Goal: Information Seeking & Learning: Learn about a topic

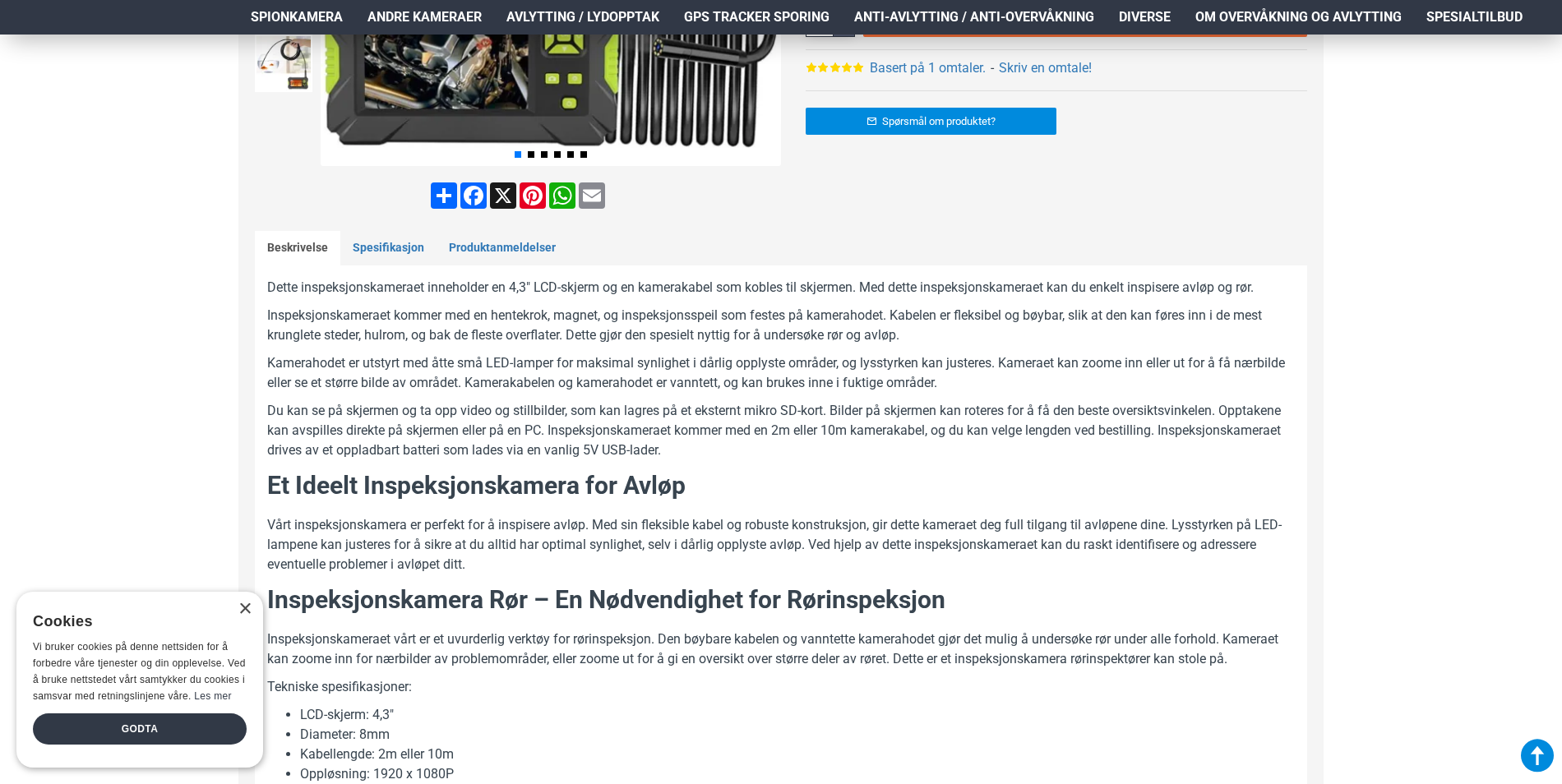
scroll to position [411, 0]
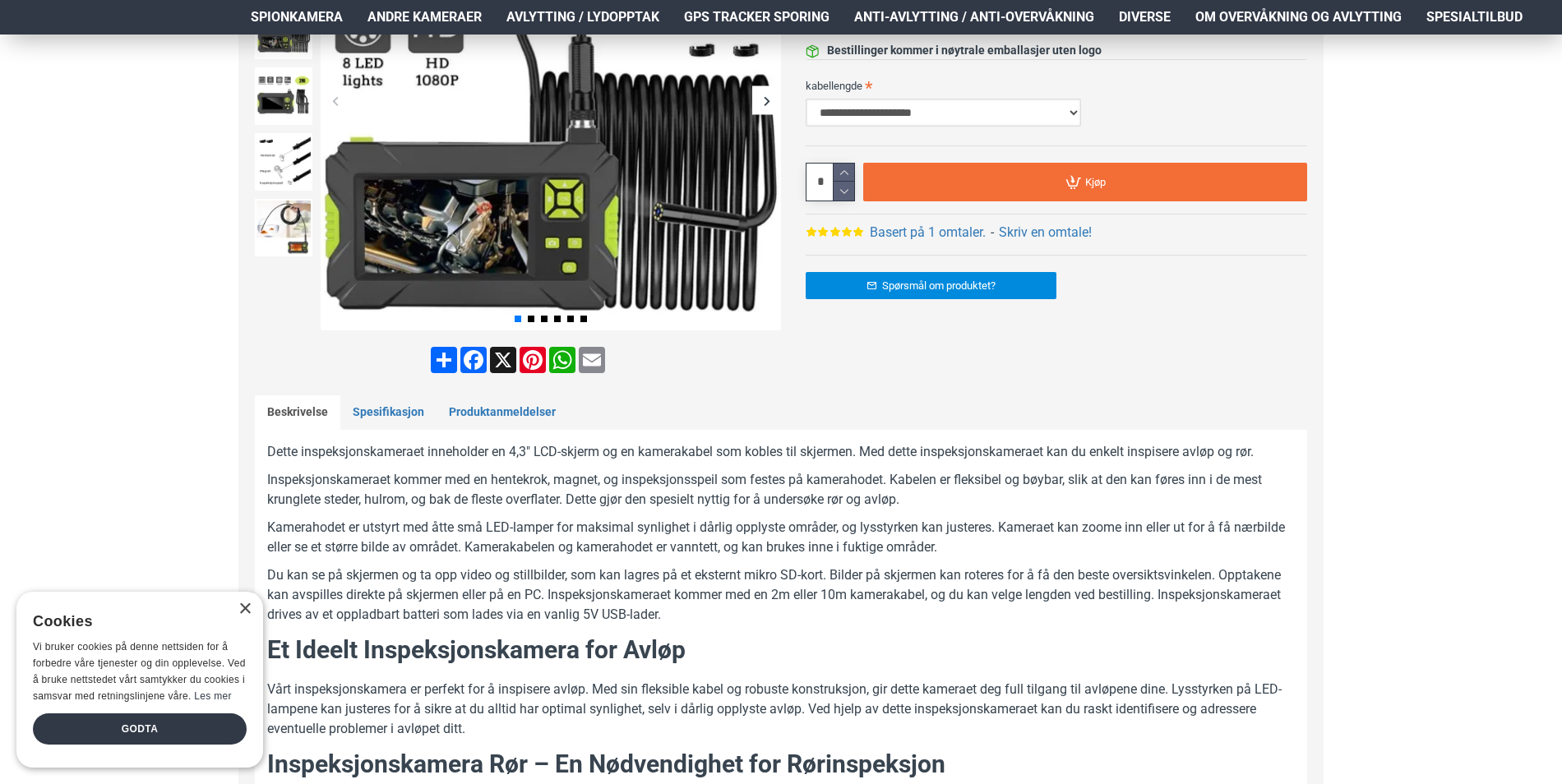
click at [923, 117] on select "**********" at bounding box center [943, 112] width 275 height 28
click at [559, 579] on p "Du kan se på skjermen og ta opp video og stillbilder, som kan lagres på et ekst…" at bounding box center [781, 595] width 1028 height 59
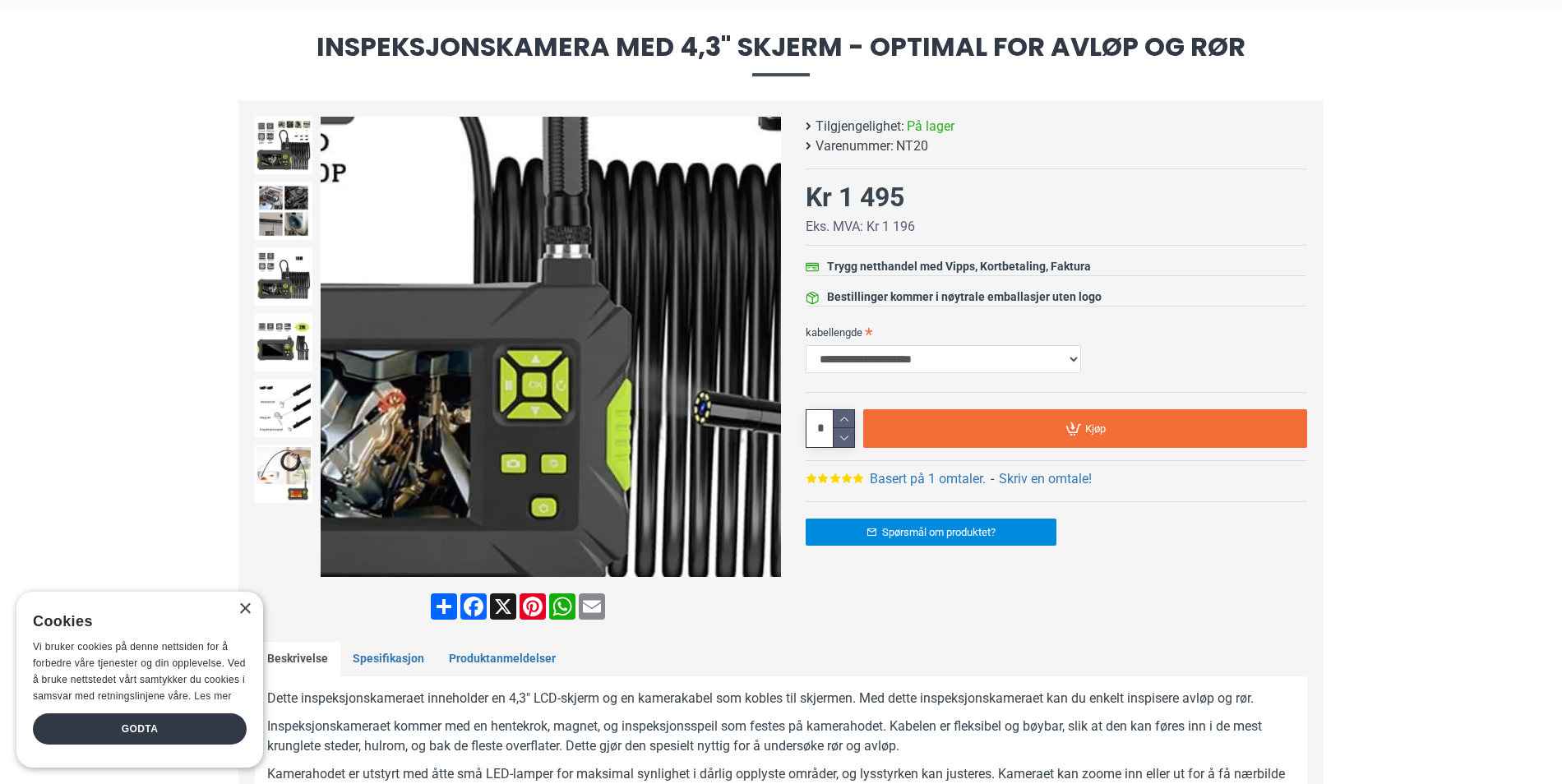
scroll to position [0, 0]
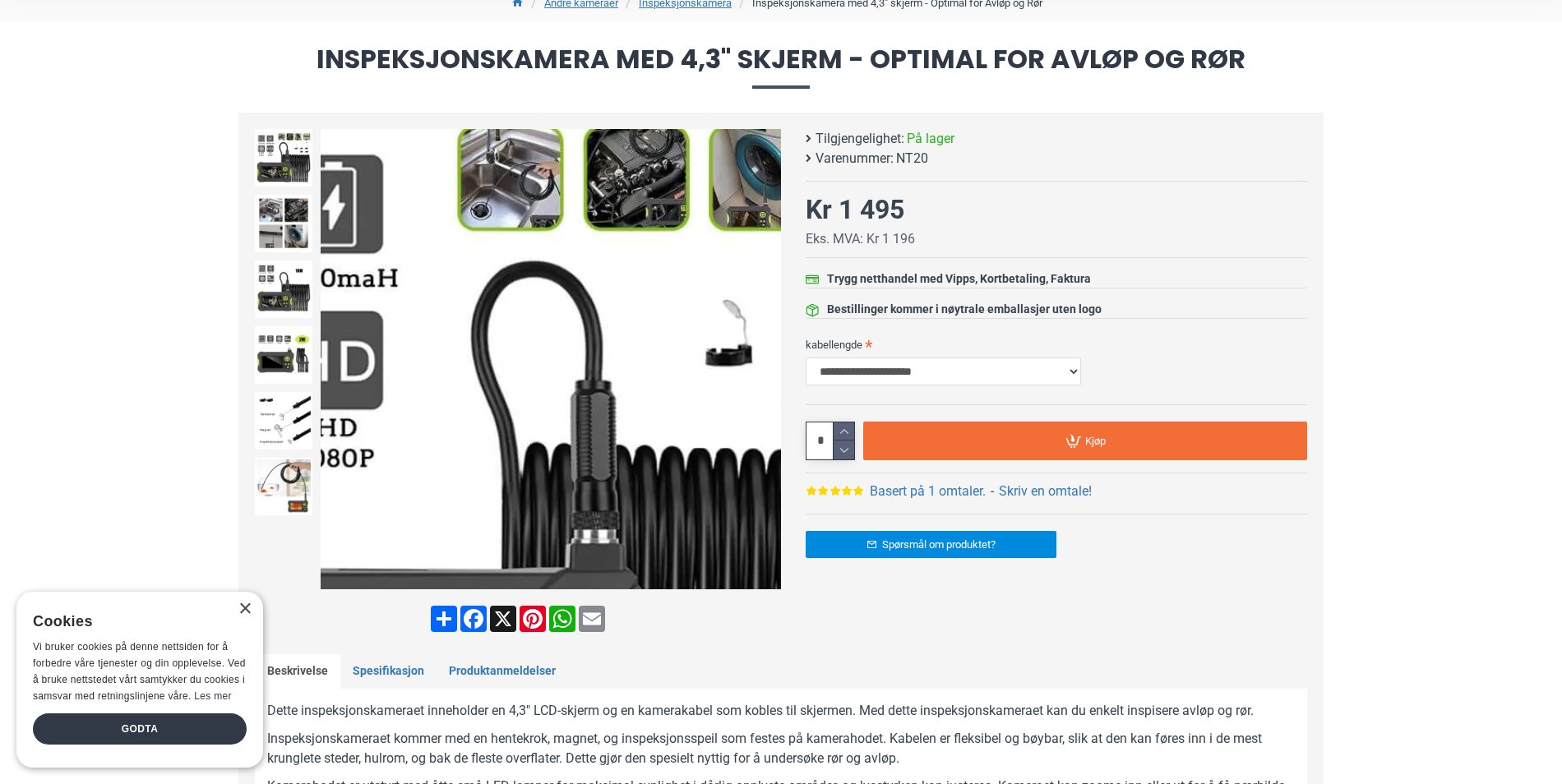
scroll to position [164, 0]
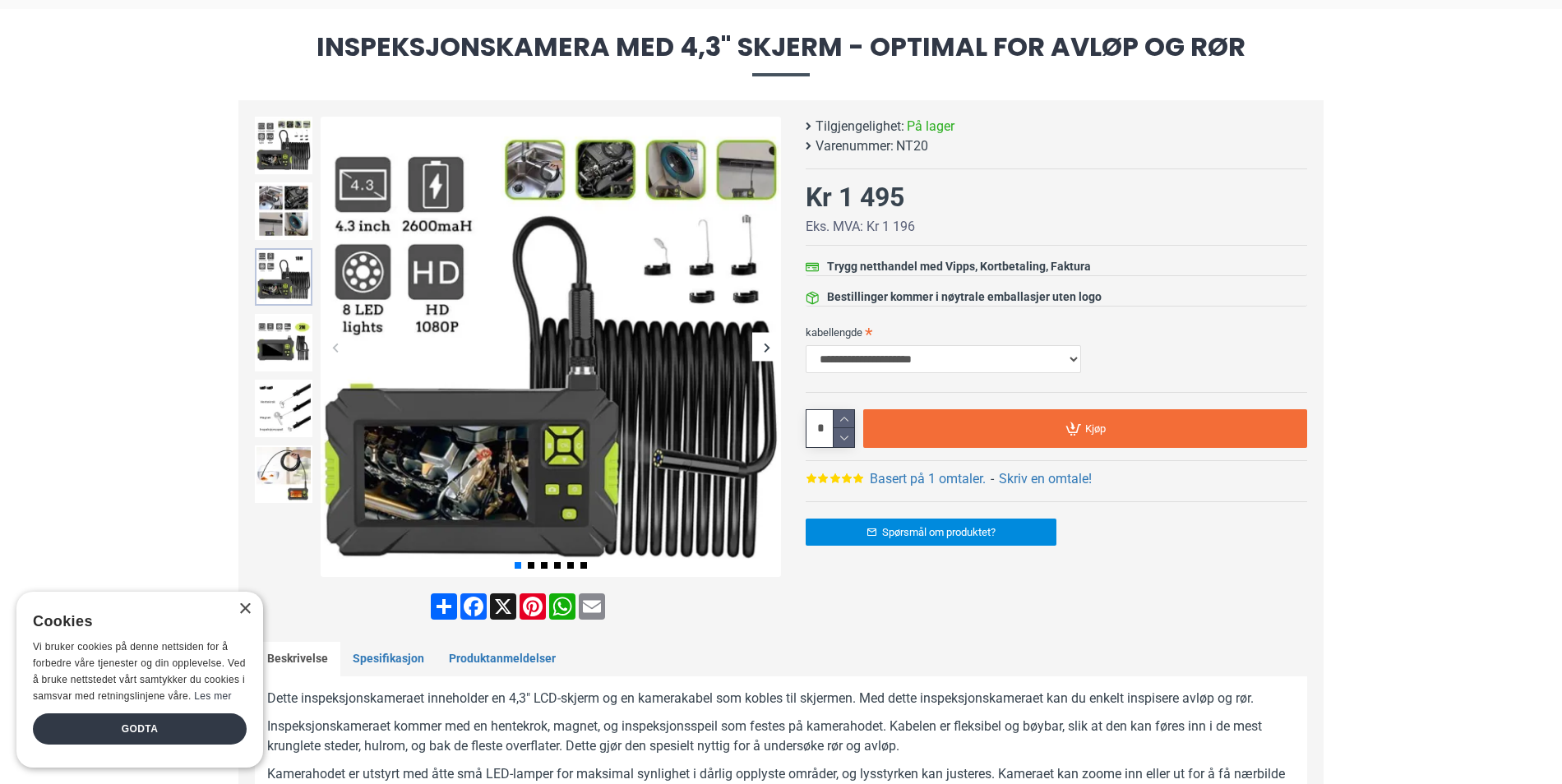
click at [275, 249] on img at bounding box center [284, 277] width 57 height 57
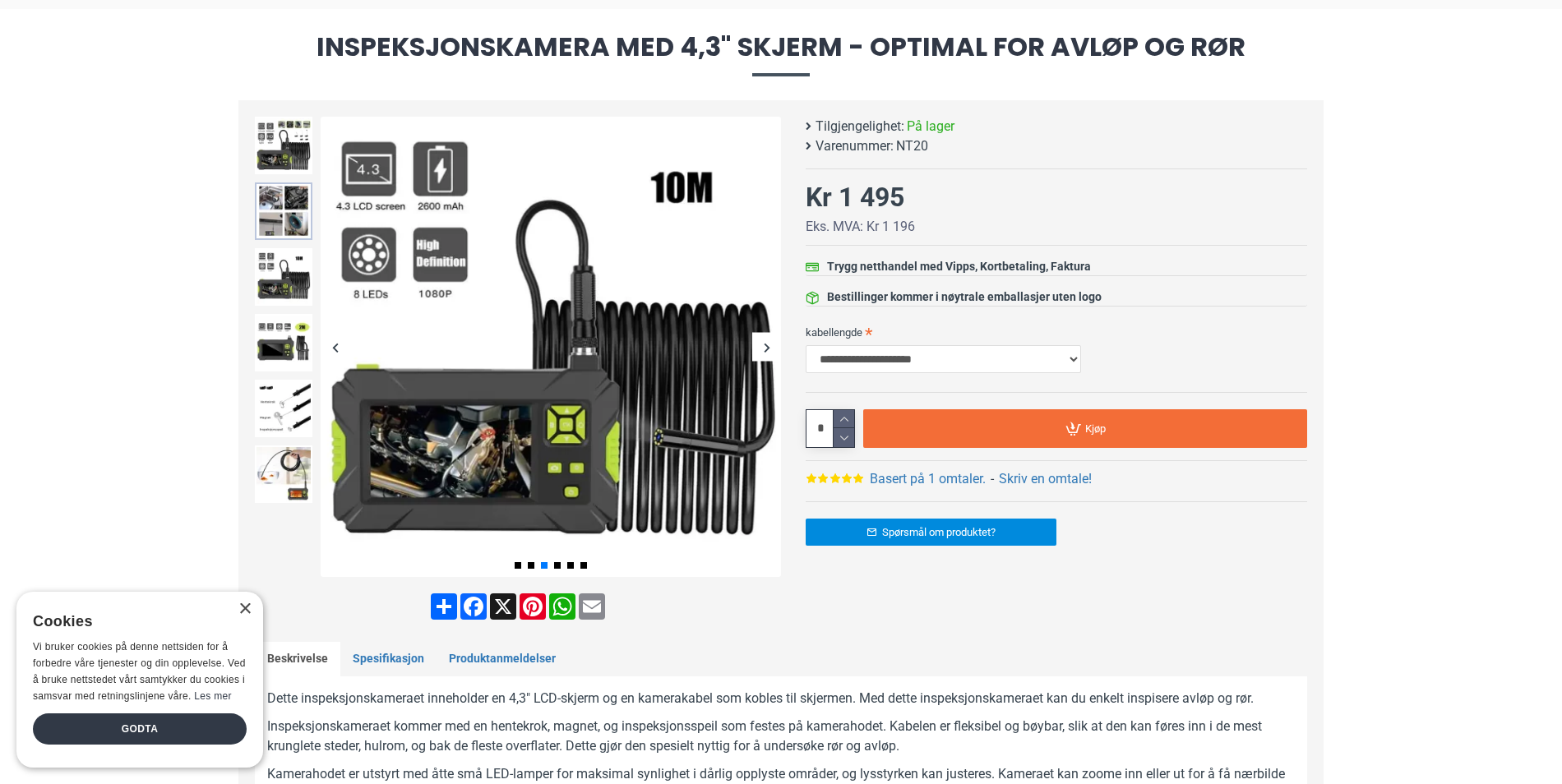
click at [284, 218] on img at bounding box center [284, 211] width 57 height 57
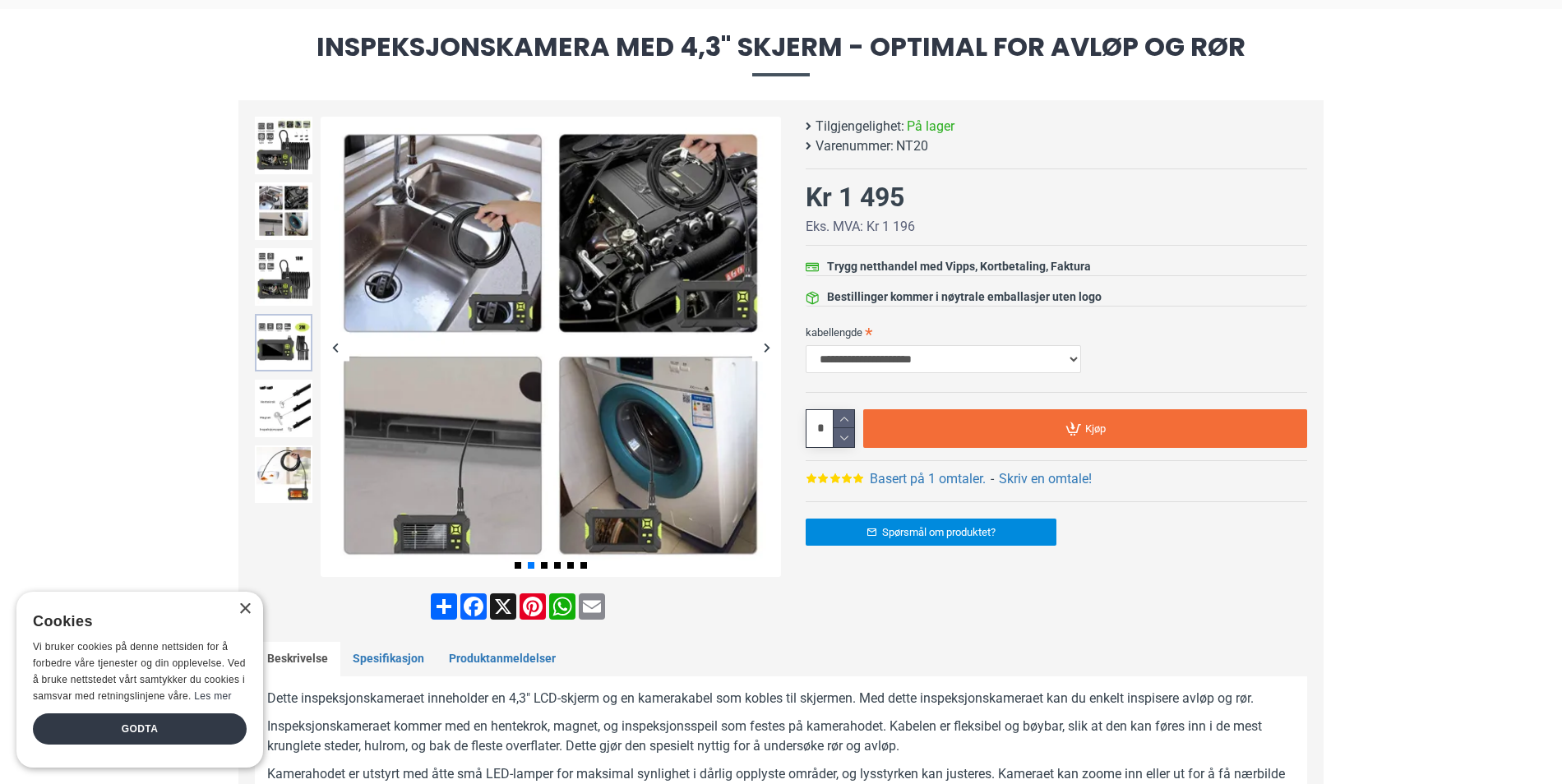
click at [302, 356] on img at bounding box center [284, 343] width 57 height 57
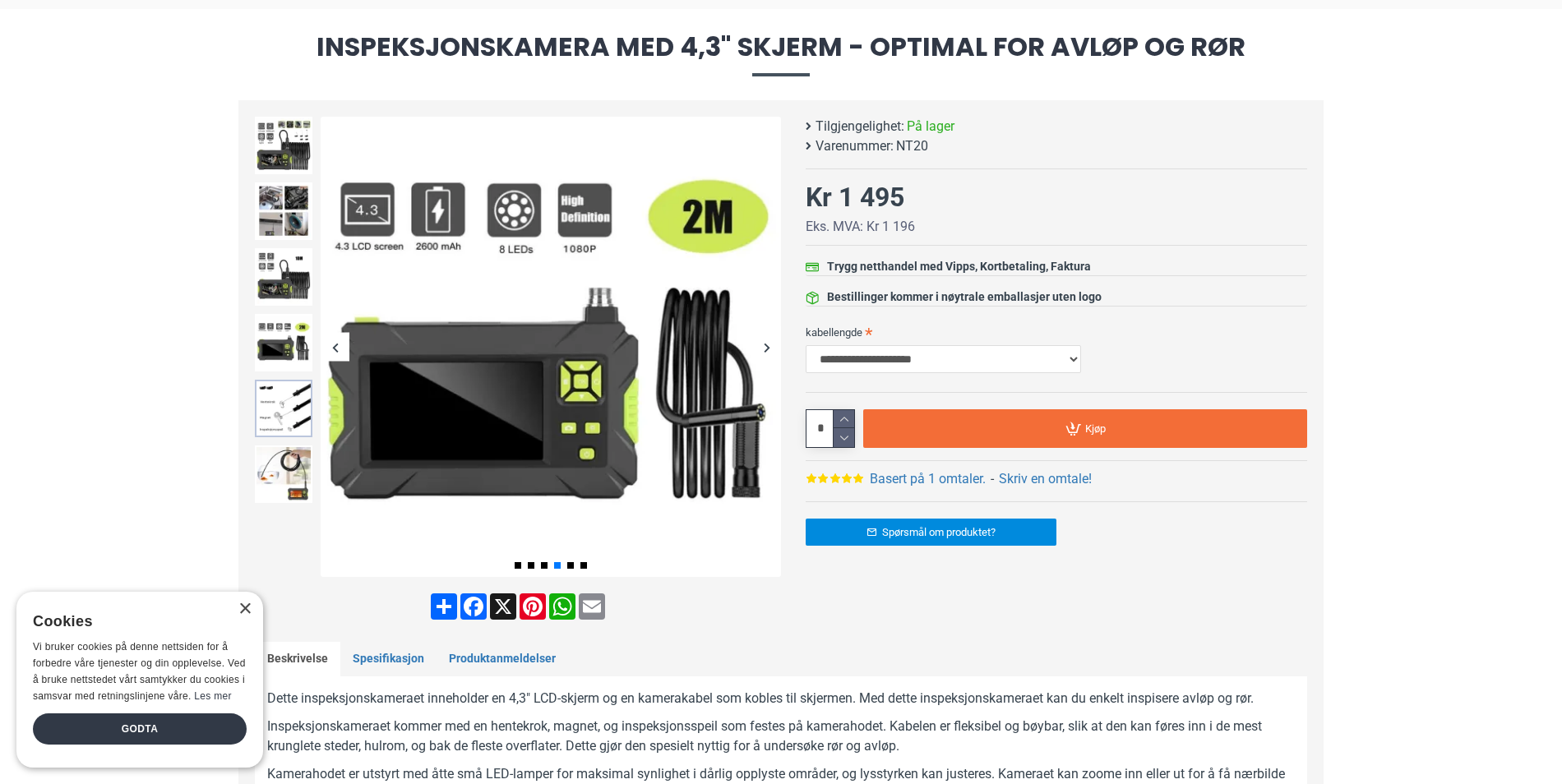
click at [294, 430] on img at bounding box center [284, 408] width 57 height 57
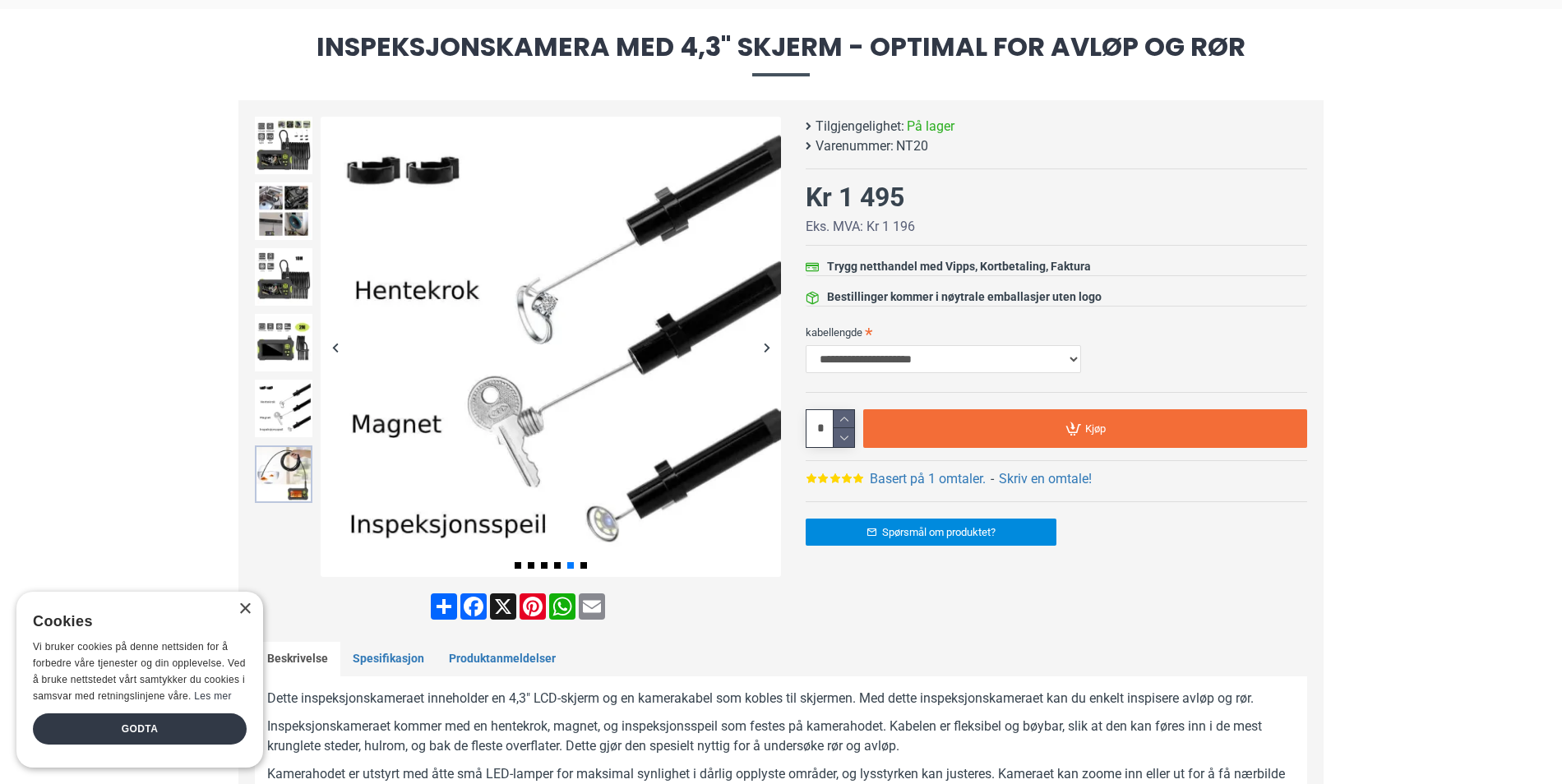
click at [273, 473] on img at bounding box center [284, 474] width 57 height 57
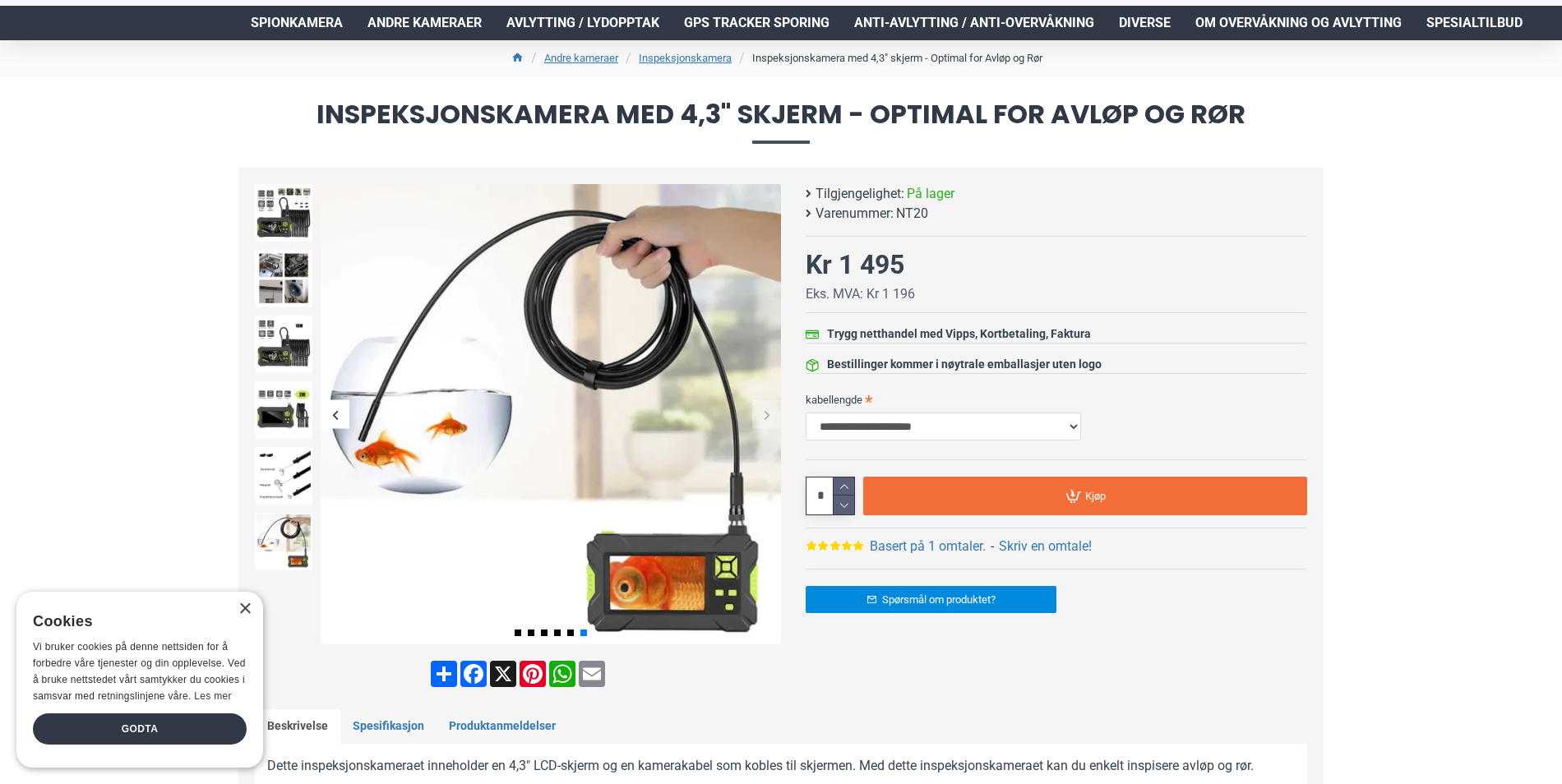
scroll to position [0, 0]
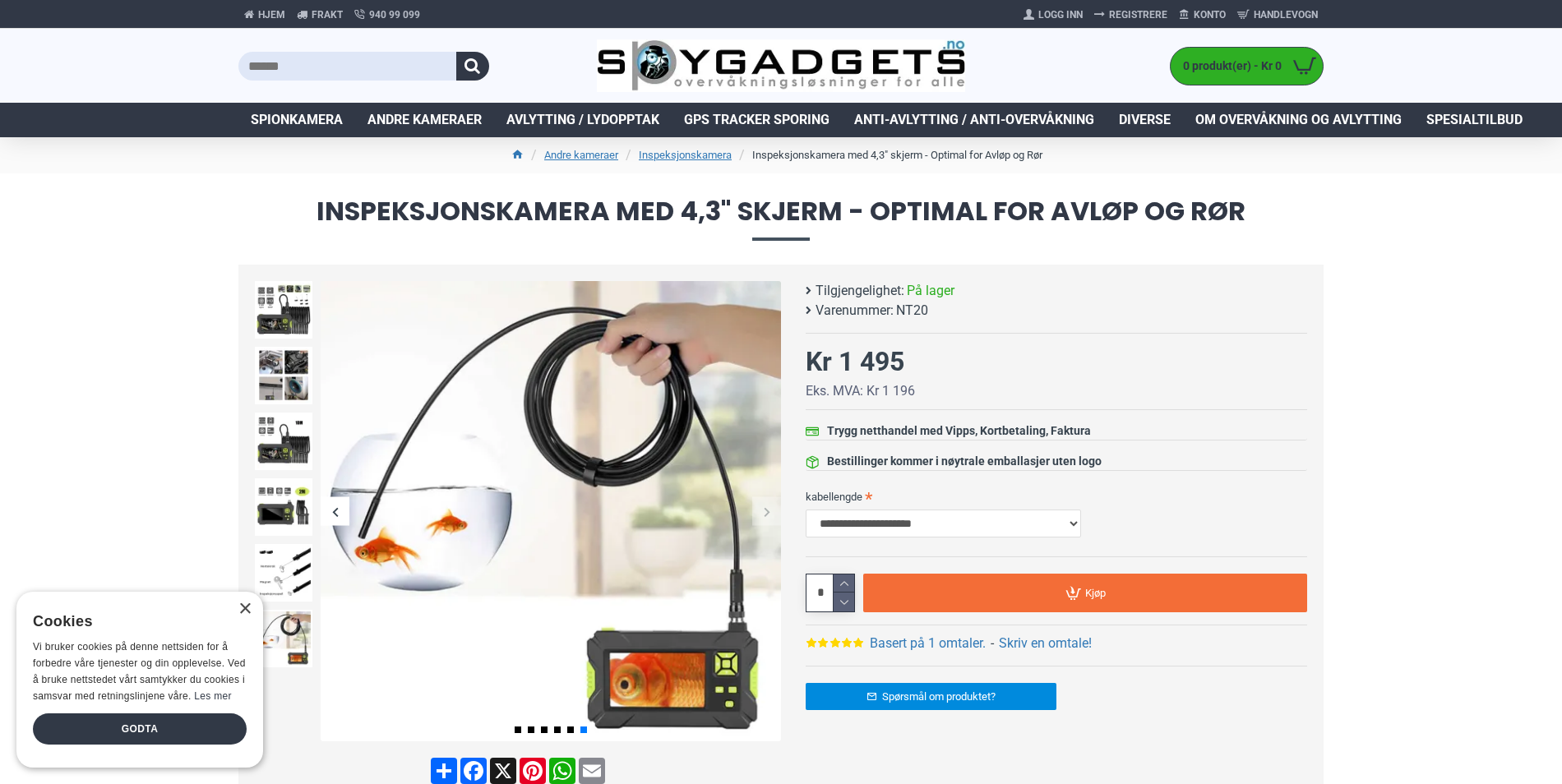
click at [671, 211] on span "Inspeksjonskamera med 4,3" skjerm - Optimal for Avløp og Rør" at bounding box center [781, 219] width 1085 height 42
